Goal: Find specific page/section: Find specific page/section

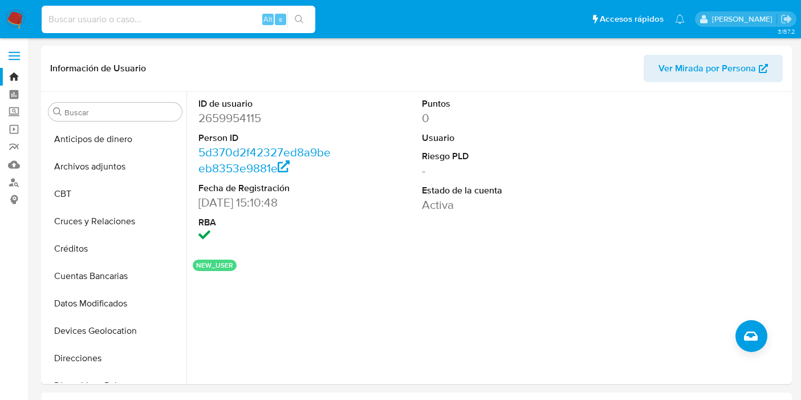
select select "10"
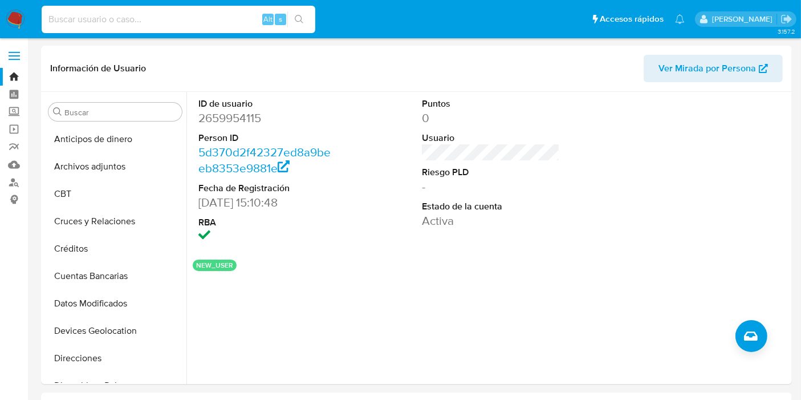
scroll to position [192, 0]
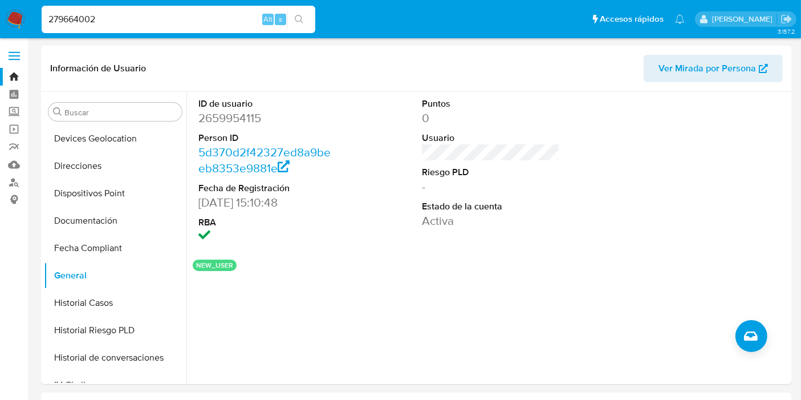
type input "279664002"
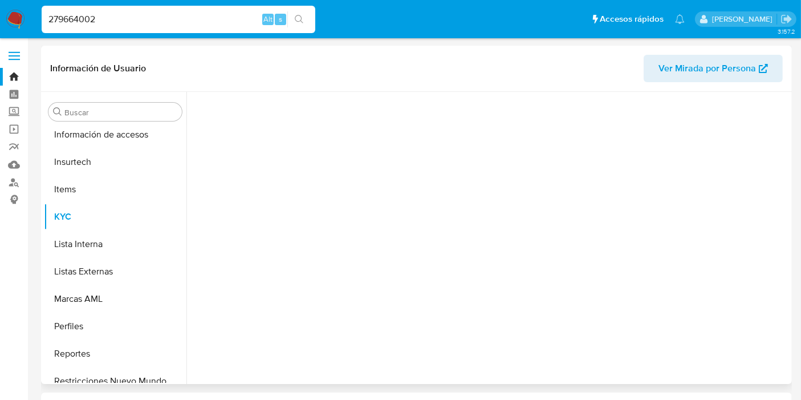
scroll to position [509, 0]
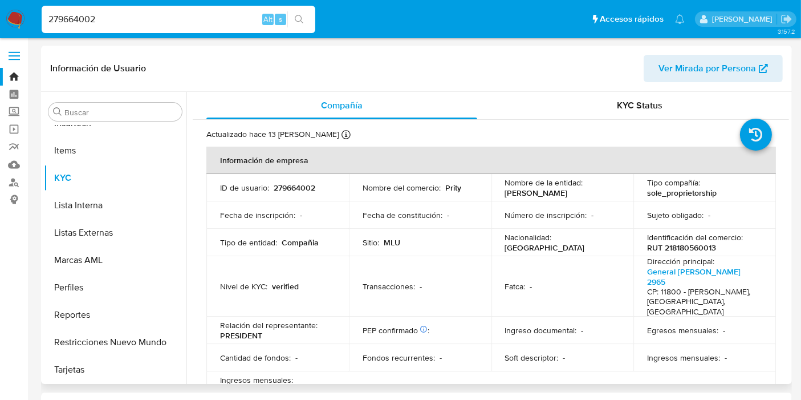
select select "10"
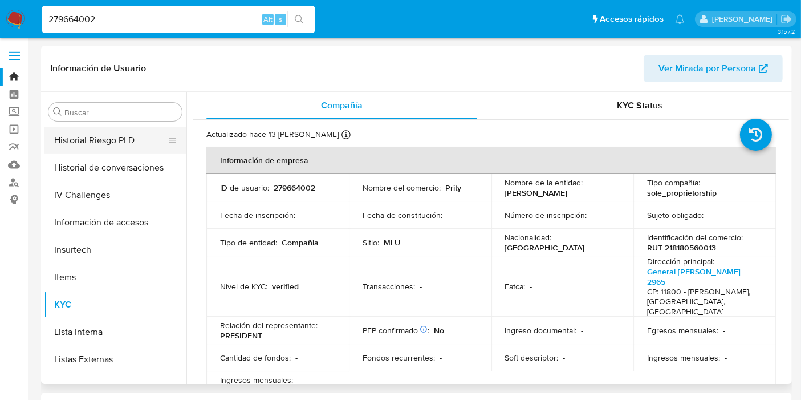
scroll to position [319, 0]
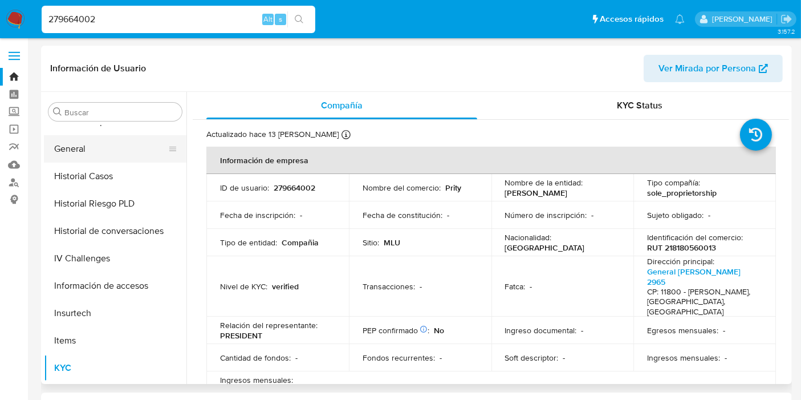
click at [104, 141] on button "General" at bounding box center [110, 148] width 133 height 27
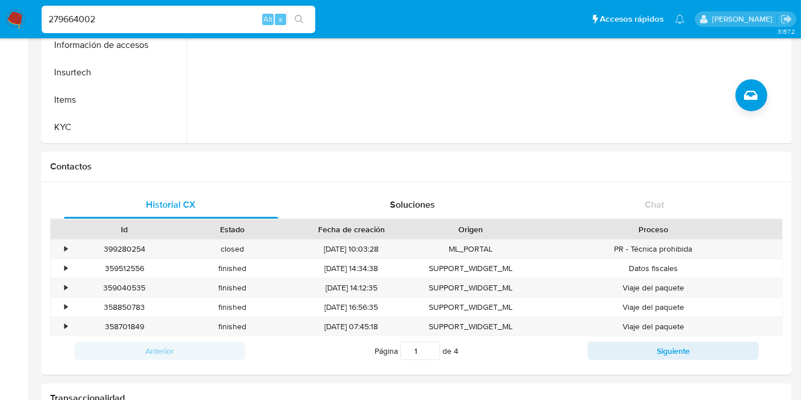
scroll to position [0, 0]
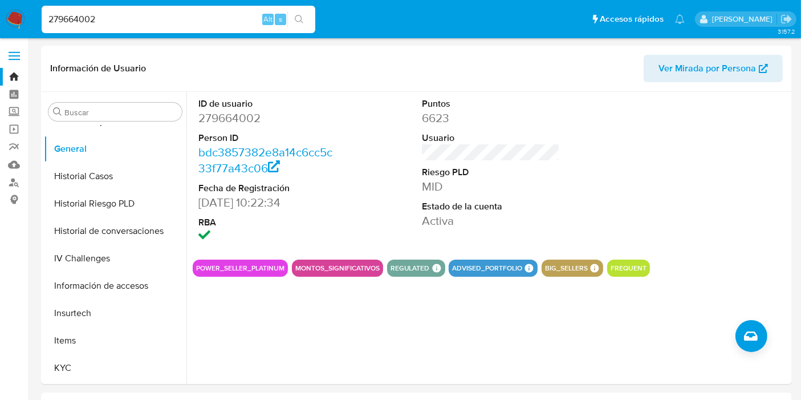
click at [89, 22] on input "279664002" at bounding box center [179, 19] width 274 height 15
paste input "828416486"
type input "828416486"
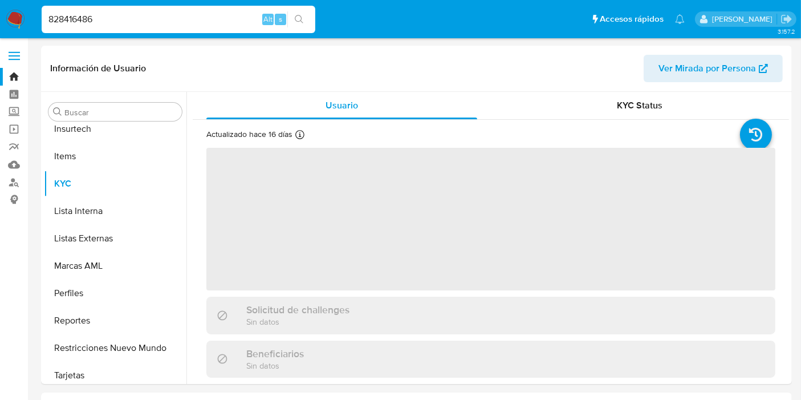
scroll to position [509, 0]
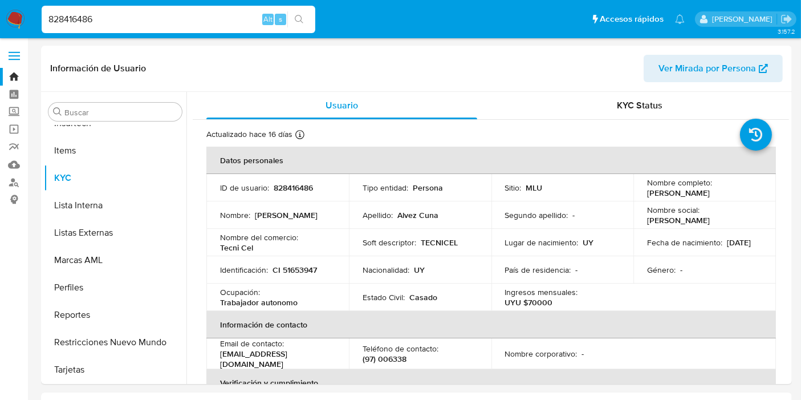
select select "10"
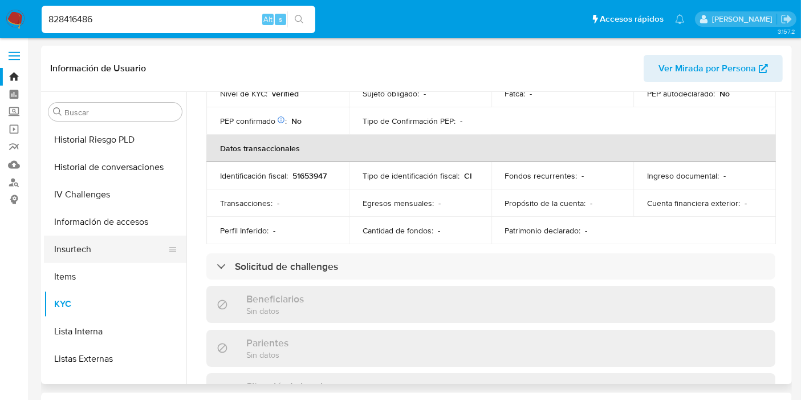
scroll to position [319, 0]
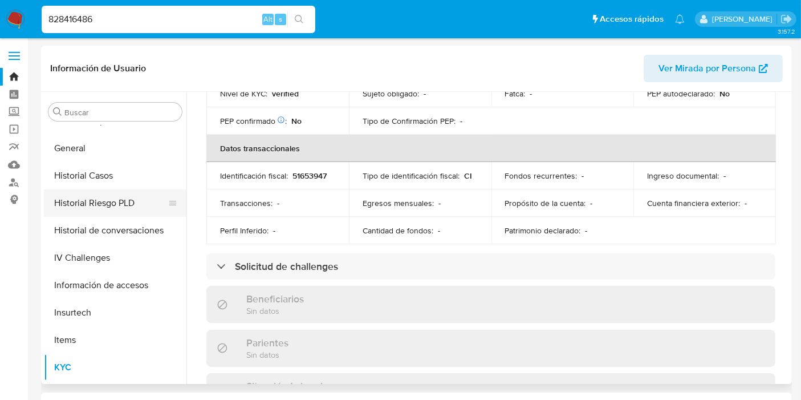
click at [137, 204] on button "Historial Riesgo PLD" at bounding box center [110, 202] width 133 height 27
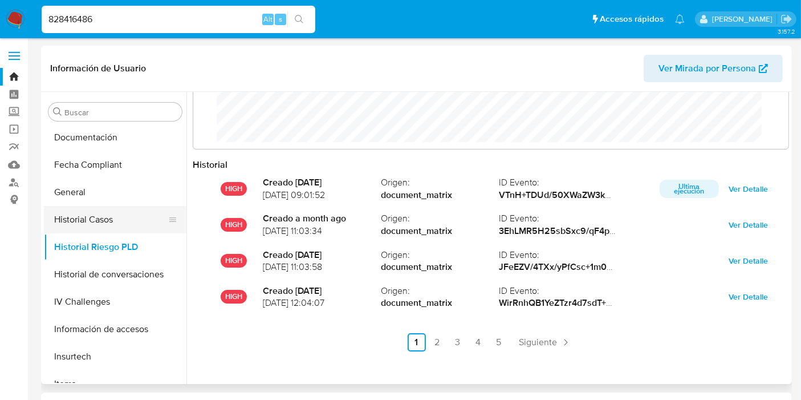
scroll to position [255, 0]
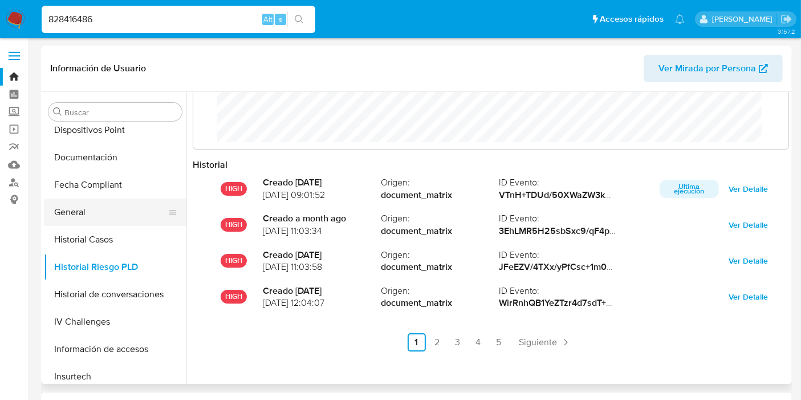
click at [68, 221] on button "General" at bounding box center [110, 211] width 133 height 27
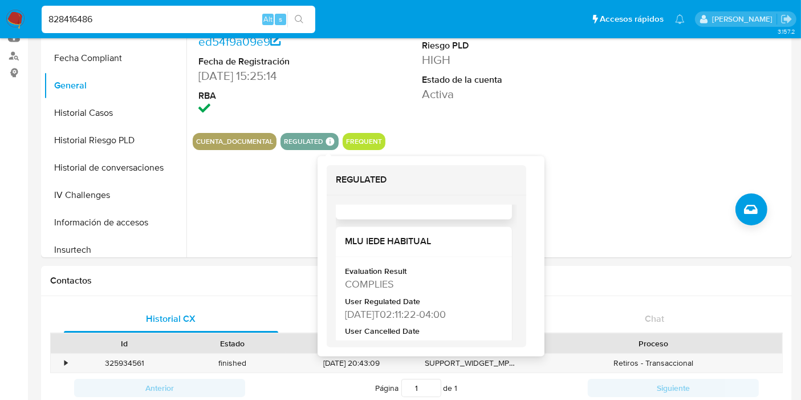
scroll to position [190, 0]
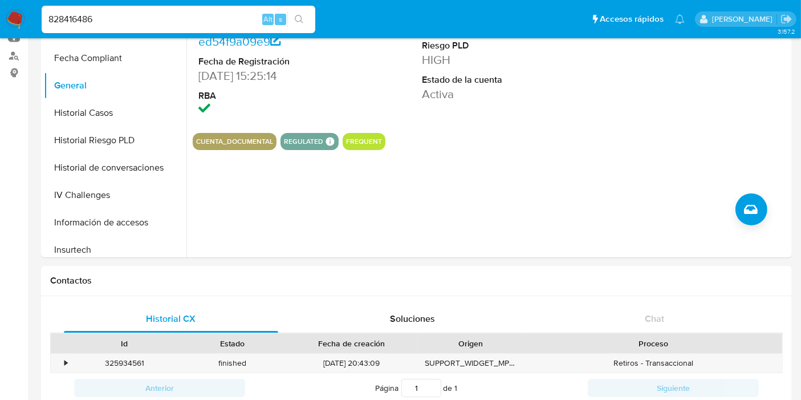
click at [101, 12] on input "828416486" at bounding box center [179, 19] width 274 height 15
paste input "71274610"
type input "712746106"
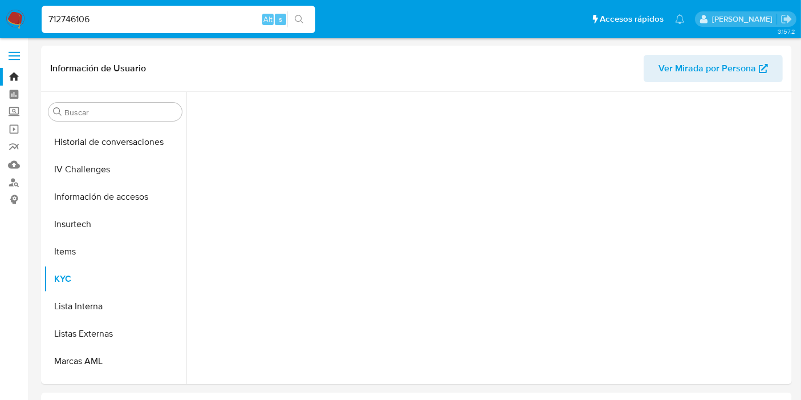
scroll to position [509, 0]
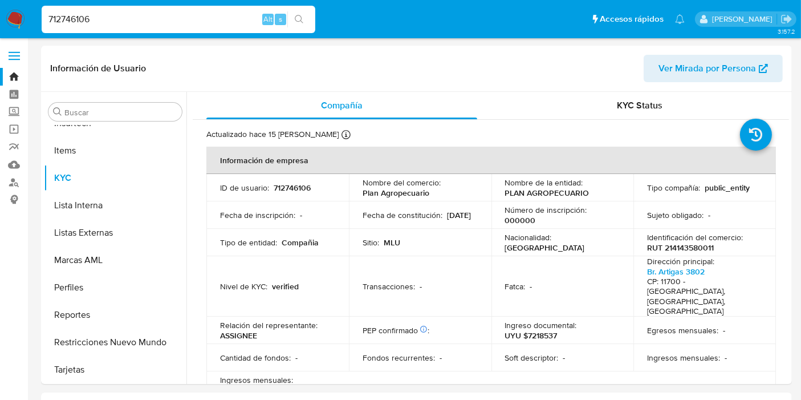
select select "10"
click at [91, 15] on input "712746106" at bounding box center [179, 19] width 274 height 15
paste input "1499193245"
type input "1499193245"
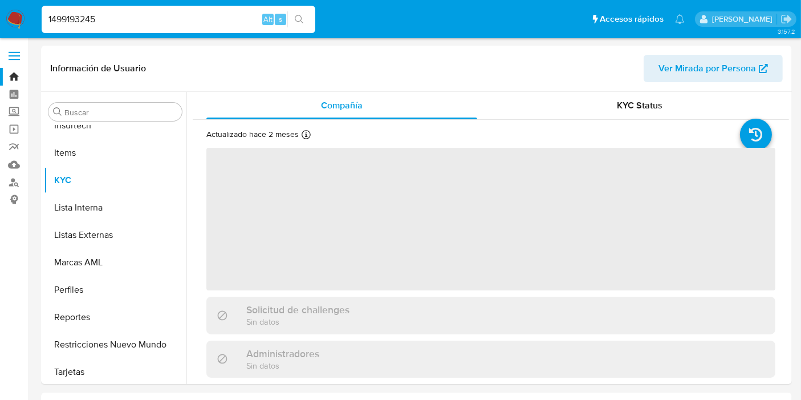
scroll to position [509, 0]
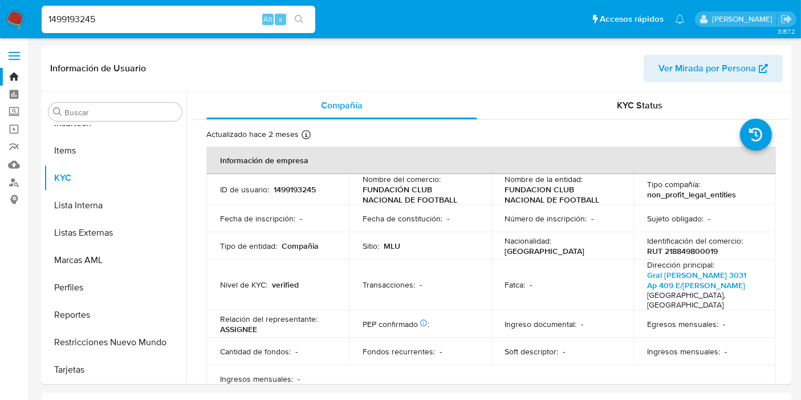
select select "10"
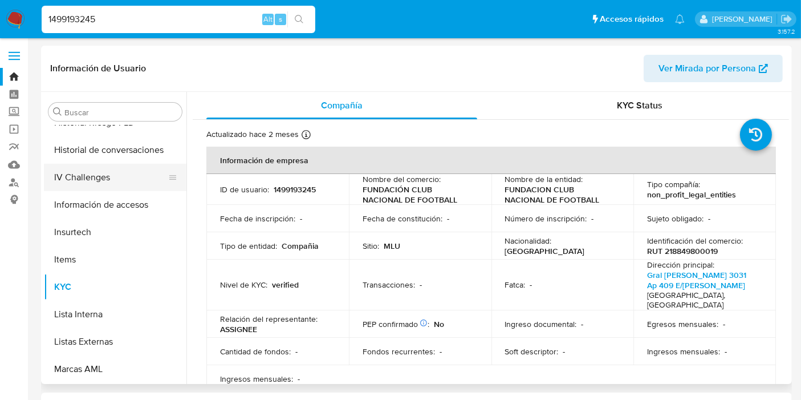
scroll to position [319, 0]
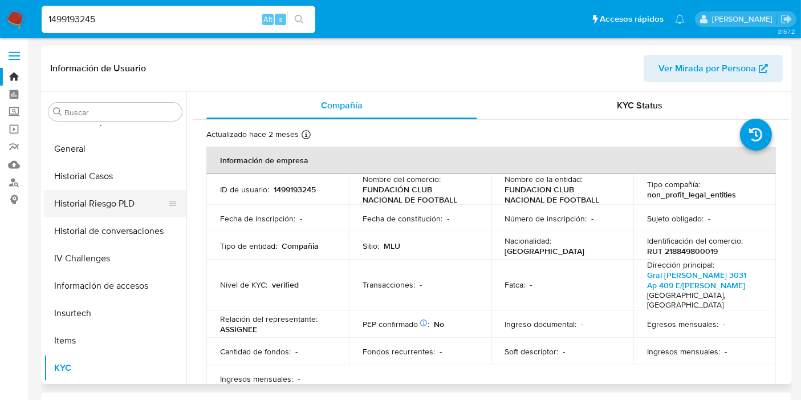
click at [124, 206] on button "Historial Riesgo PLD" at bounding box center [110, 203] width 133 height 27
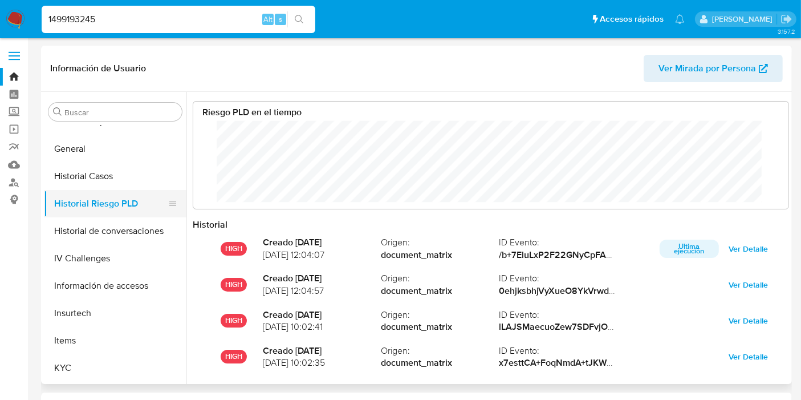
scroll to position [86, 573]
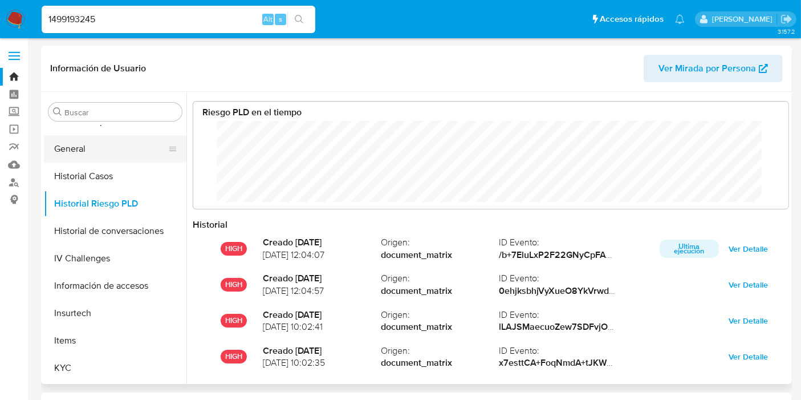
click at [87, 152] on button "General" at bounding box center [110, 148] width 133 height 27
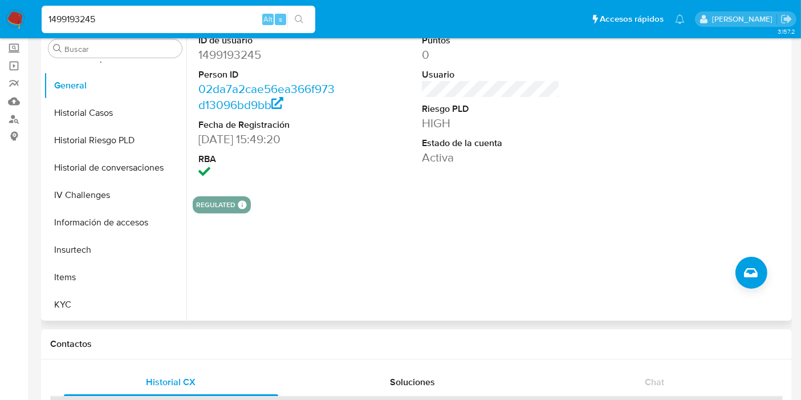
scroll to position [0, 0]
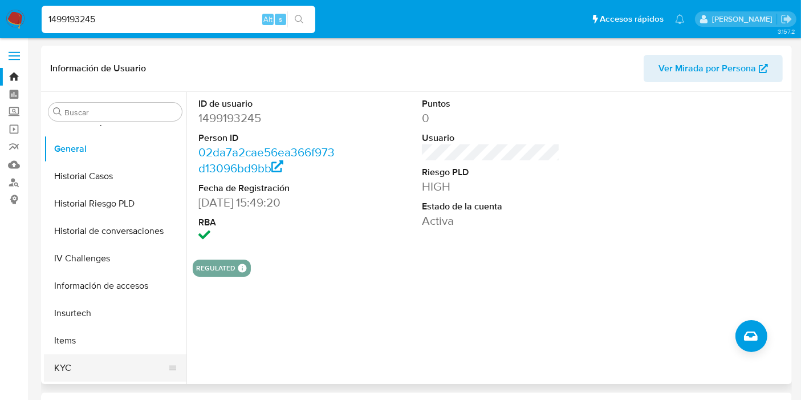
click at [103, 357] on button "KYC" at bounding box center [110, 367] width 133 height 27
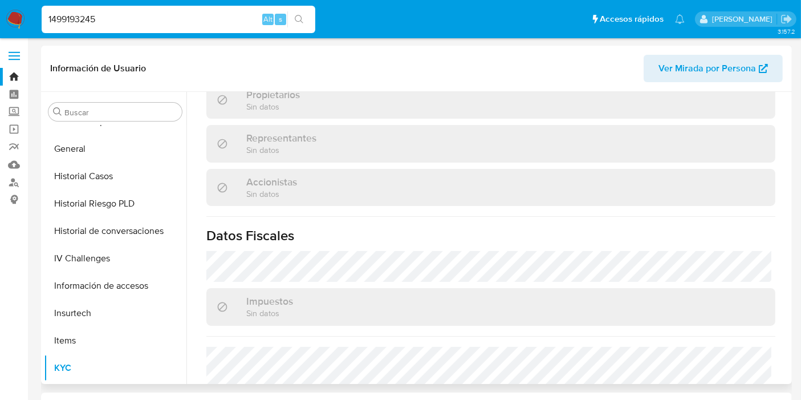
scroll to position [715, 0]
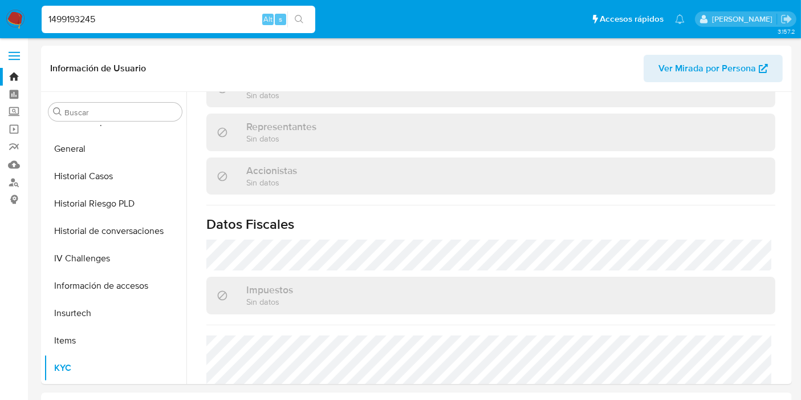
click at [62, 17] on input "1499193245" at bounding box center [179, 19] width 274 height 15
paste input "435375920"
type input "435375920"
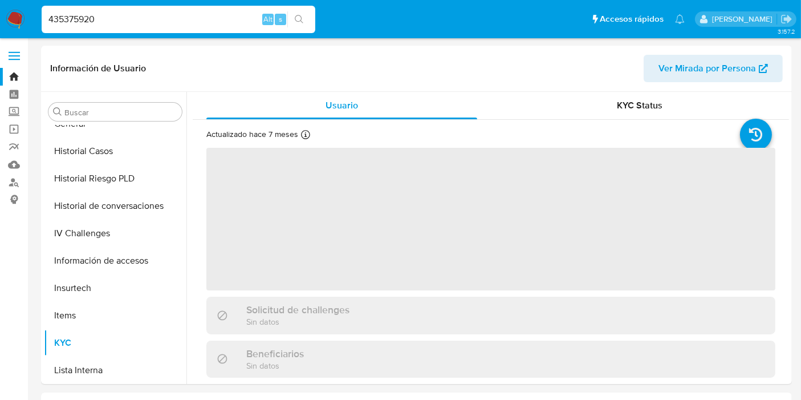
scroll to position [509, 0]
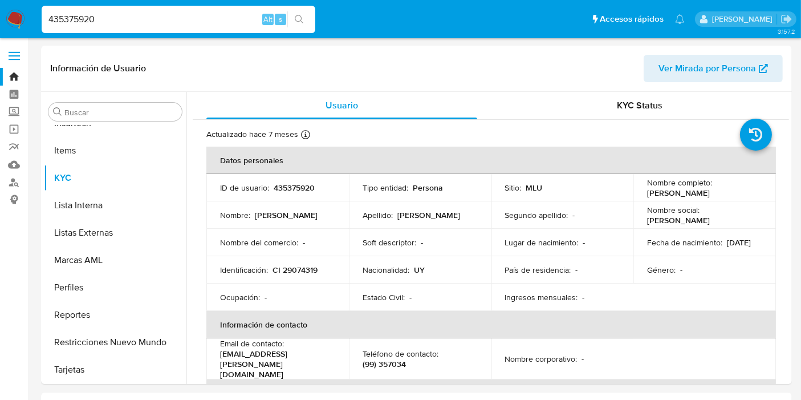
select select "10"
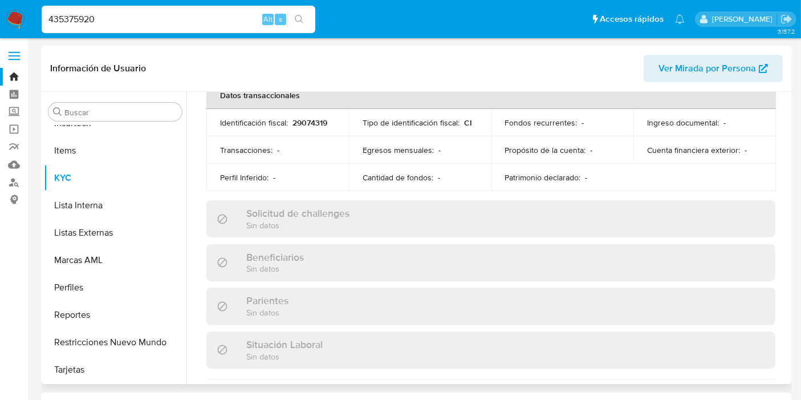
scroll to position [561, 0]
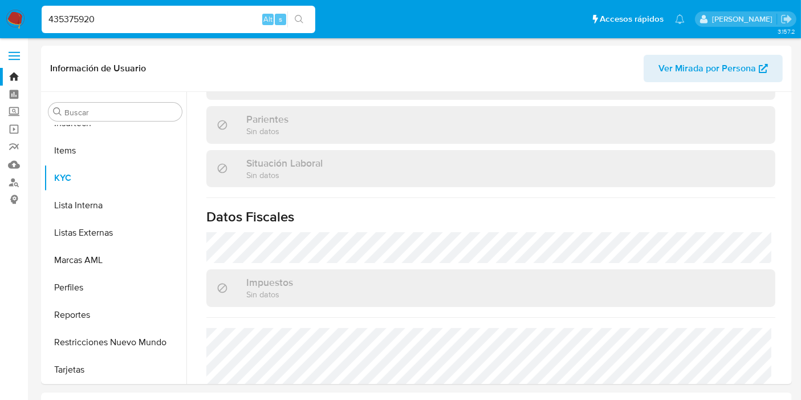
click at [143, 7] on div "435375920 Alt s" at bounding box center [179, 19] width 274 height 27
click at [141, 13] on input "435375920" at bounding box center [179, 19] width 274 height 15
paste input "26827366"
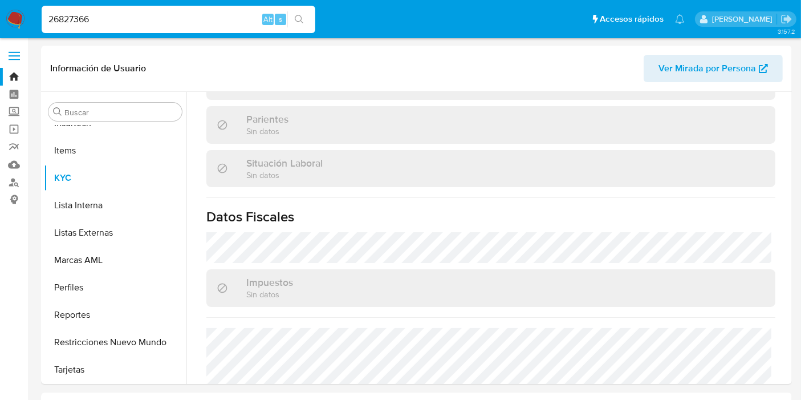
type input "26827366"
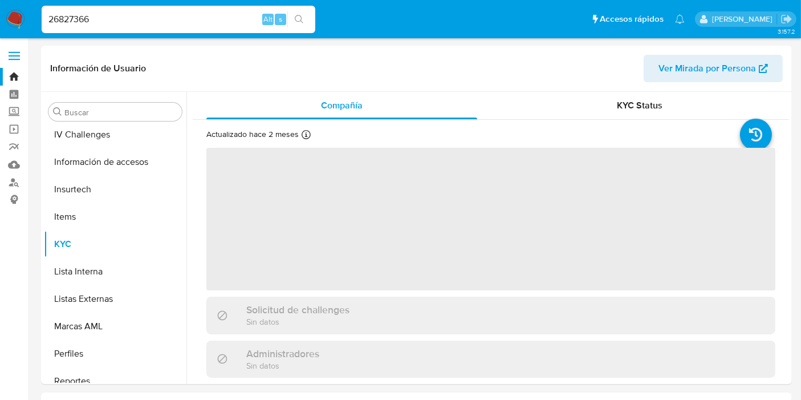
scroll to position [509, 0]
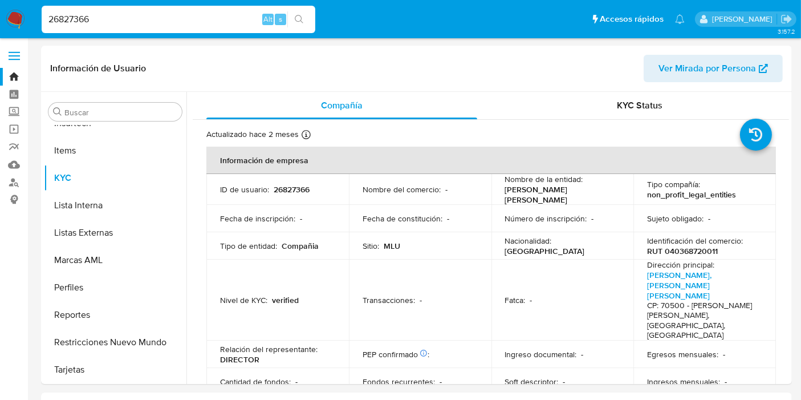
select select "10"
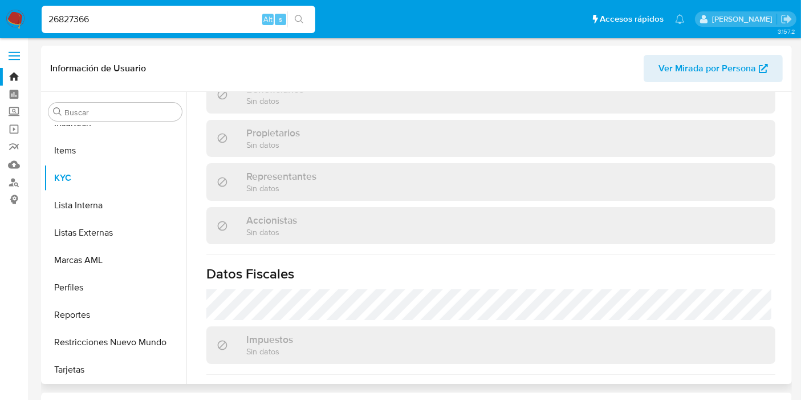
scroll to position [255, 0]
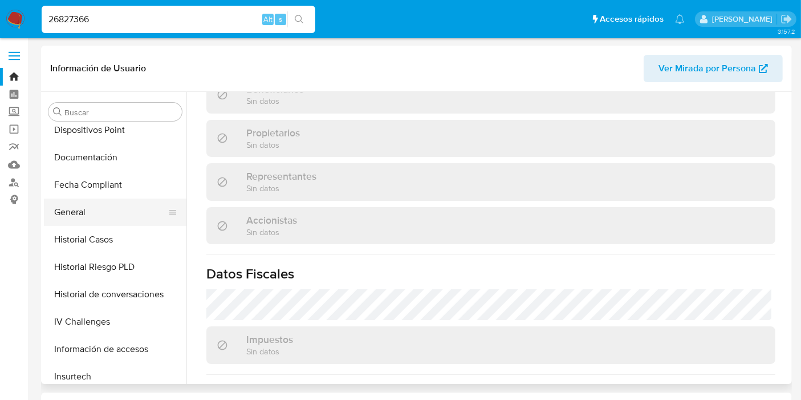
click at [101, 212] on button "General" at bounding box center [110, 211] width 133 height 27
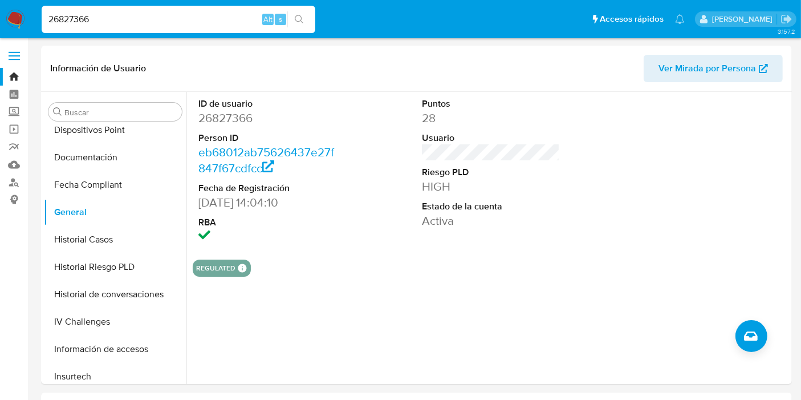
click at [90, 16] on input "26827366" at bounding box center [179, 19] width 274 height 15
paste input "73092659"
type input "273092659"
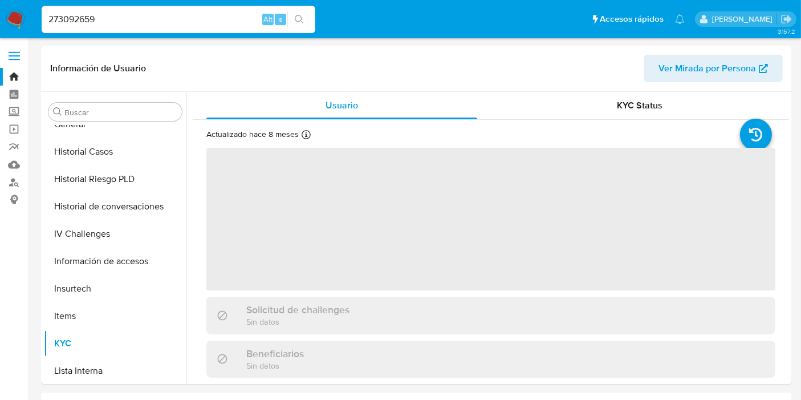
scroll to position [509, 0]
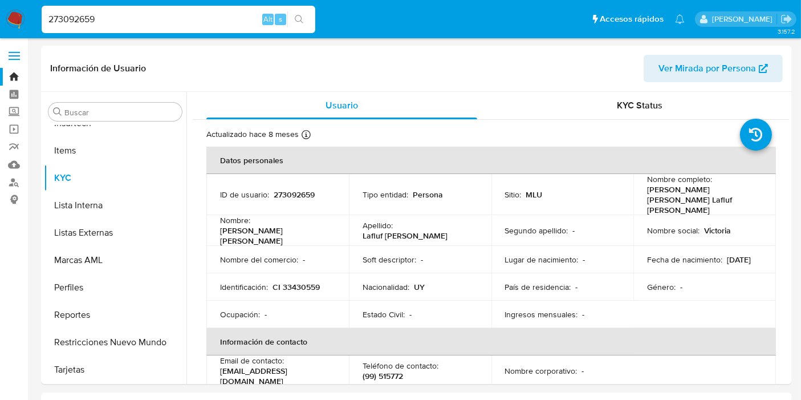
select select "10"
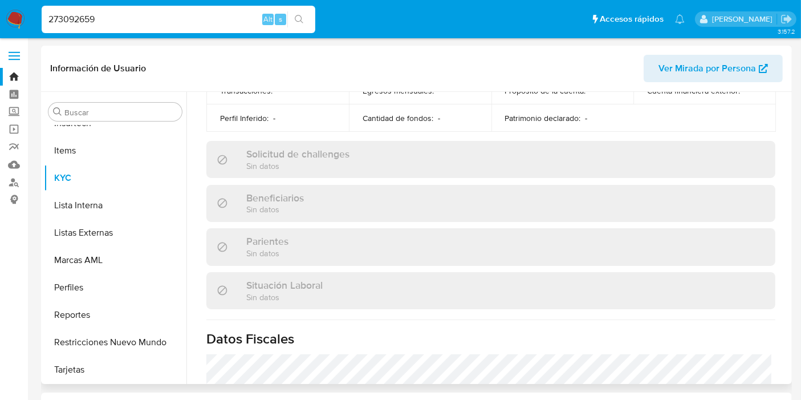
scroll to position [66, 0]
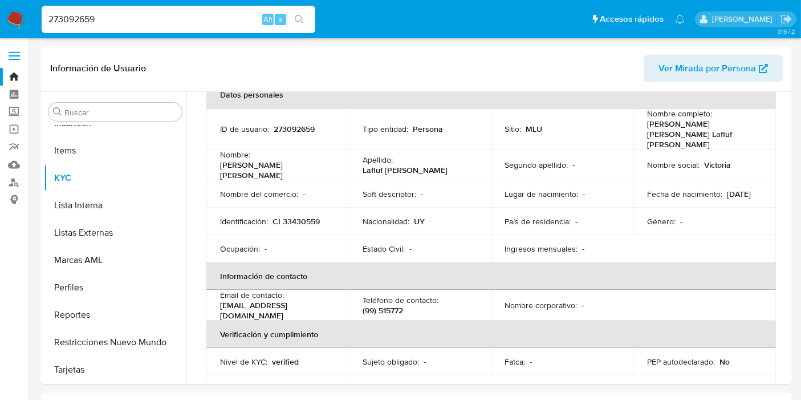
click at [88, 14] on input "273092659" at bounding box center [179, 19] width 274 height 15
paste input "546448"
type input "25464489"
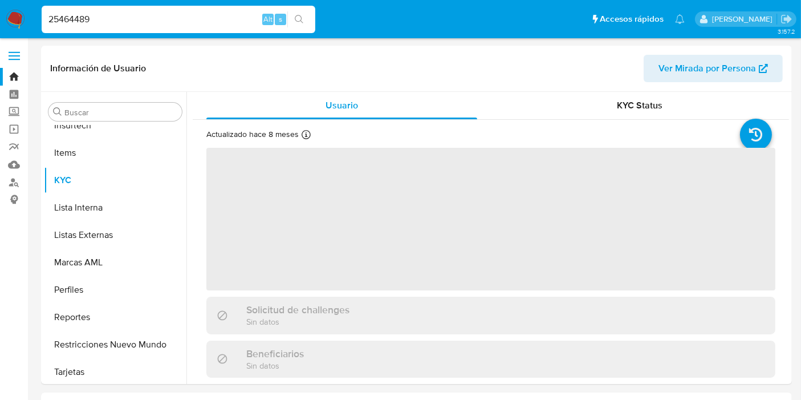
scroll to position [509, 0]
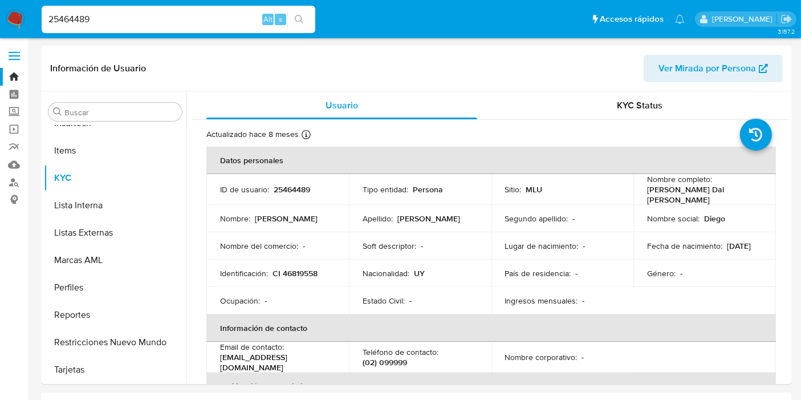
select select "10"
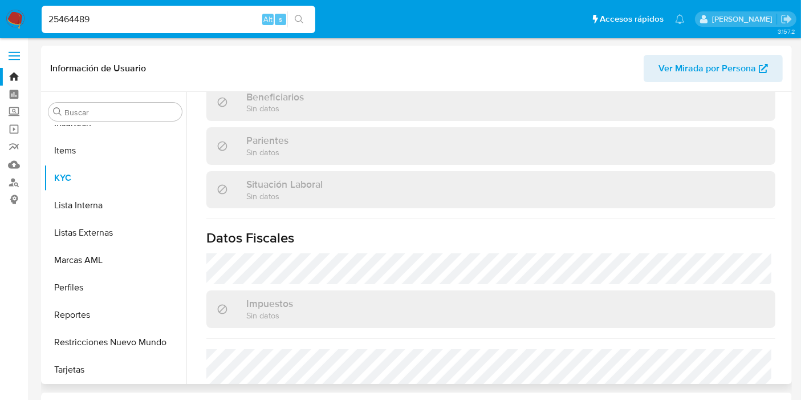
scroll to position [576, 0]
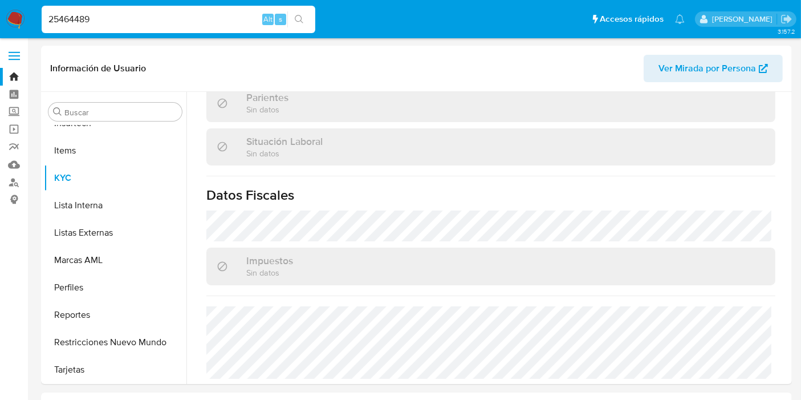
click at [91, 17] on input "25464489" at bounding box center [179, 19] width 274 height 15
paste input "000421552"
type input "2000421552"
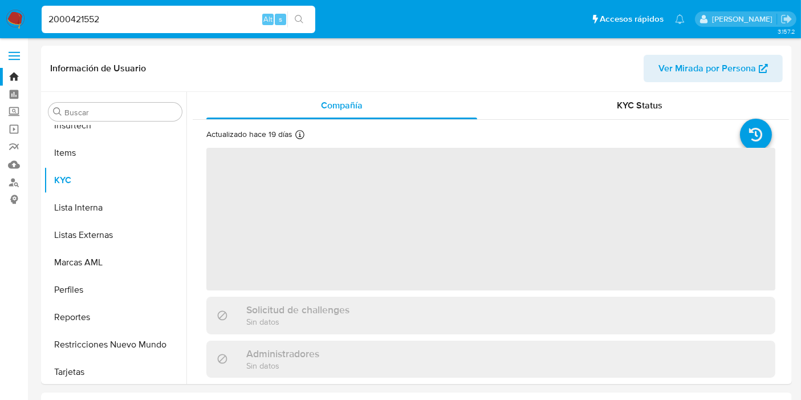
scroll to position [509, 0]
select select "10"
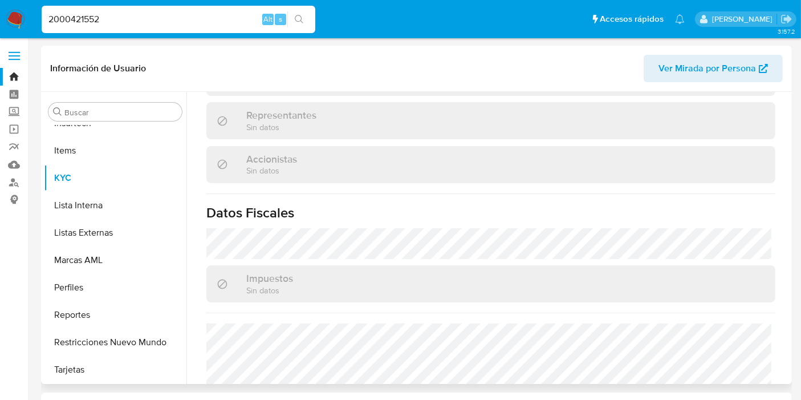
scroll to position [710, 0]
